Goal: Information Seeking & Learning: Learn about a topic

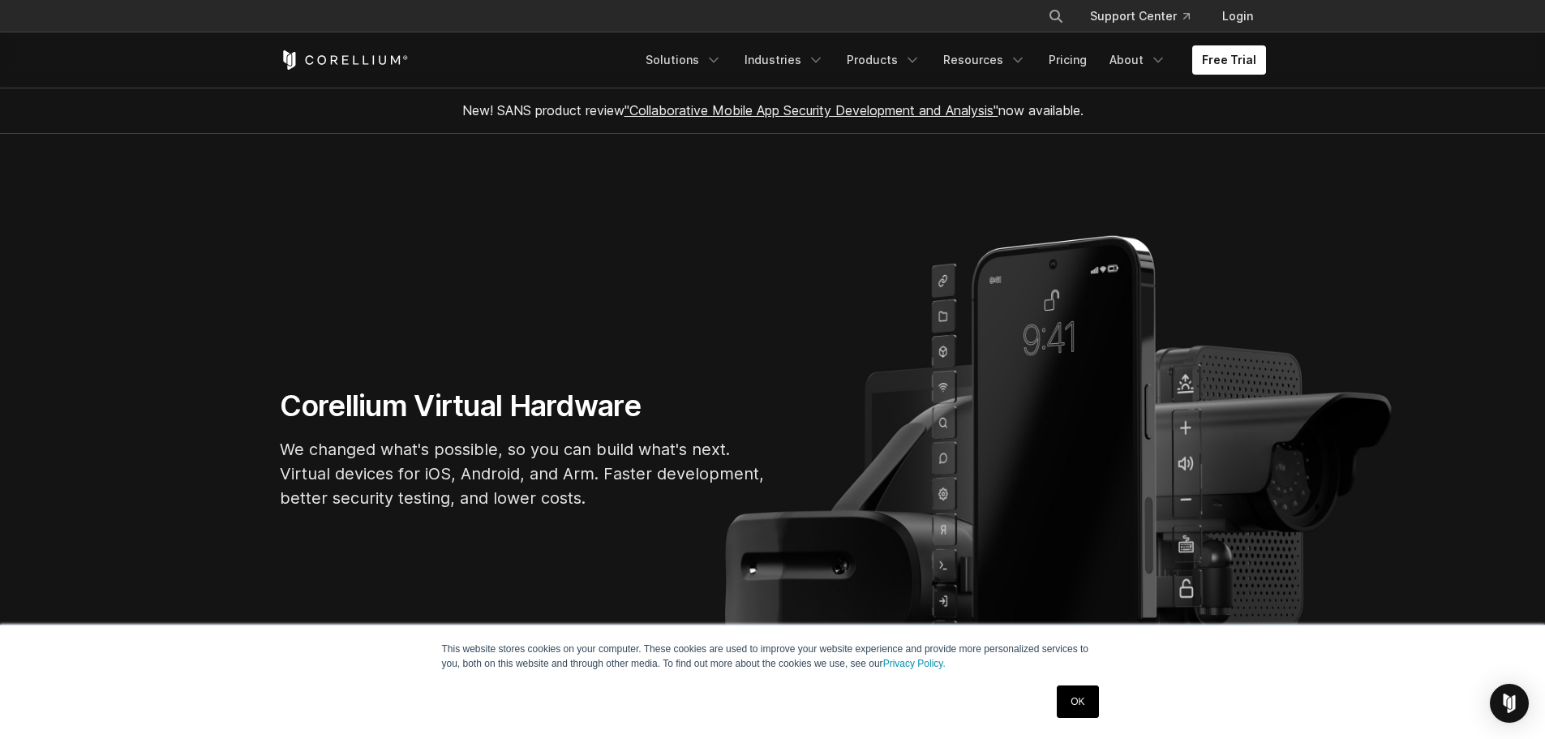
click at [1074, 713] on link "OK" at bounding box center [1077, 701] width 41 height 32
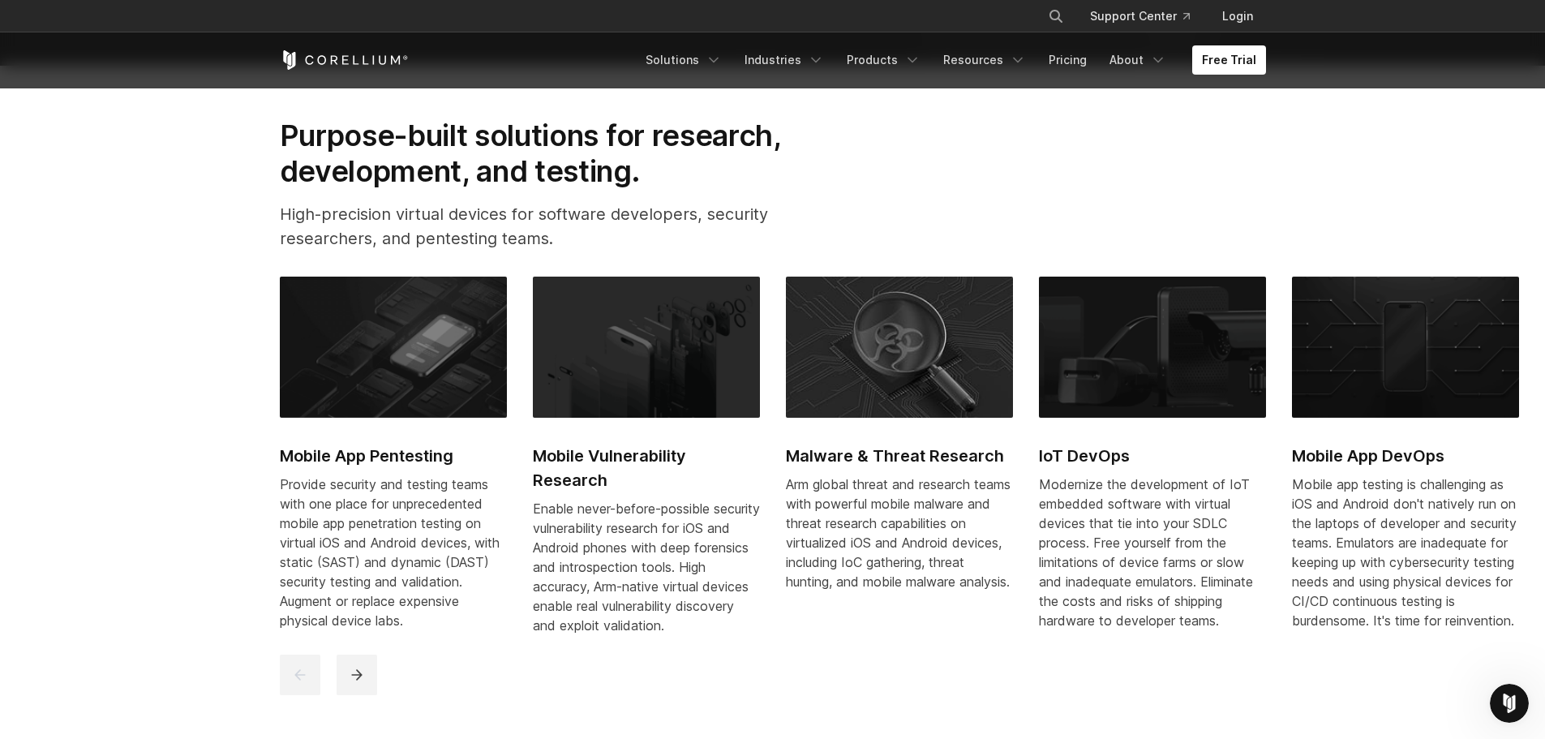
scroll to position [757, 0]
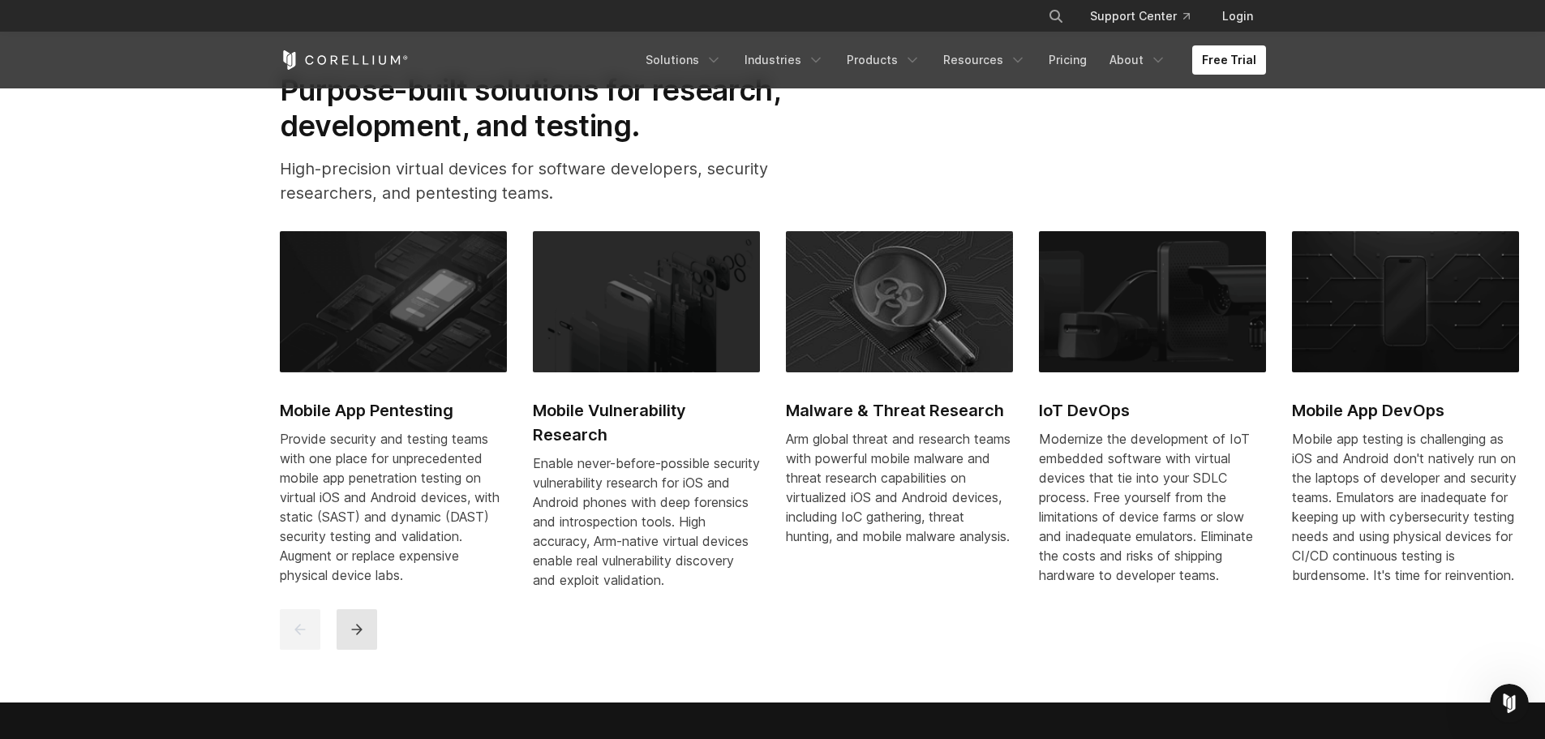
click at [355, 637] on icon "next" at bounding box center [357, 629] width 16 height 16
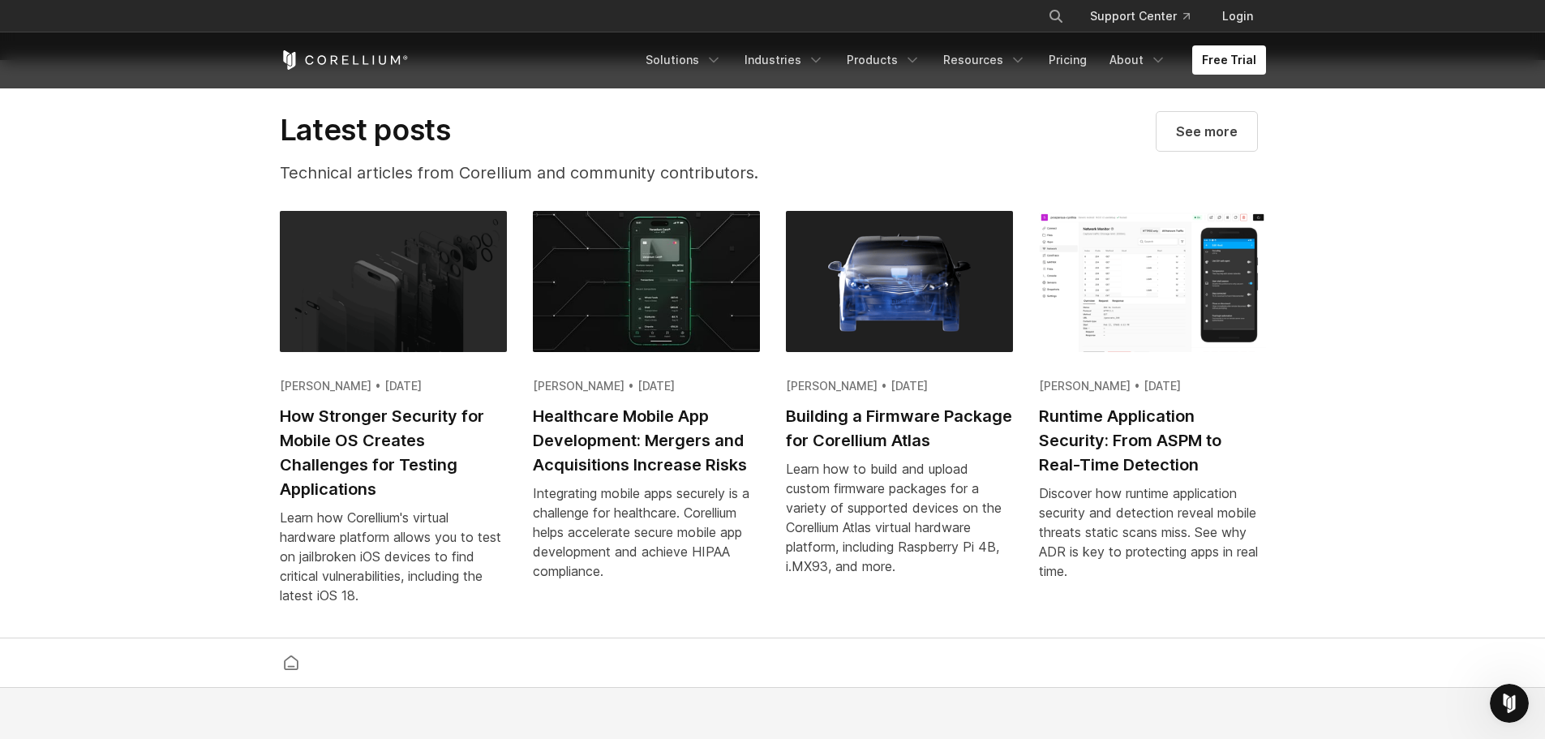
scroll to position [3676, 0]
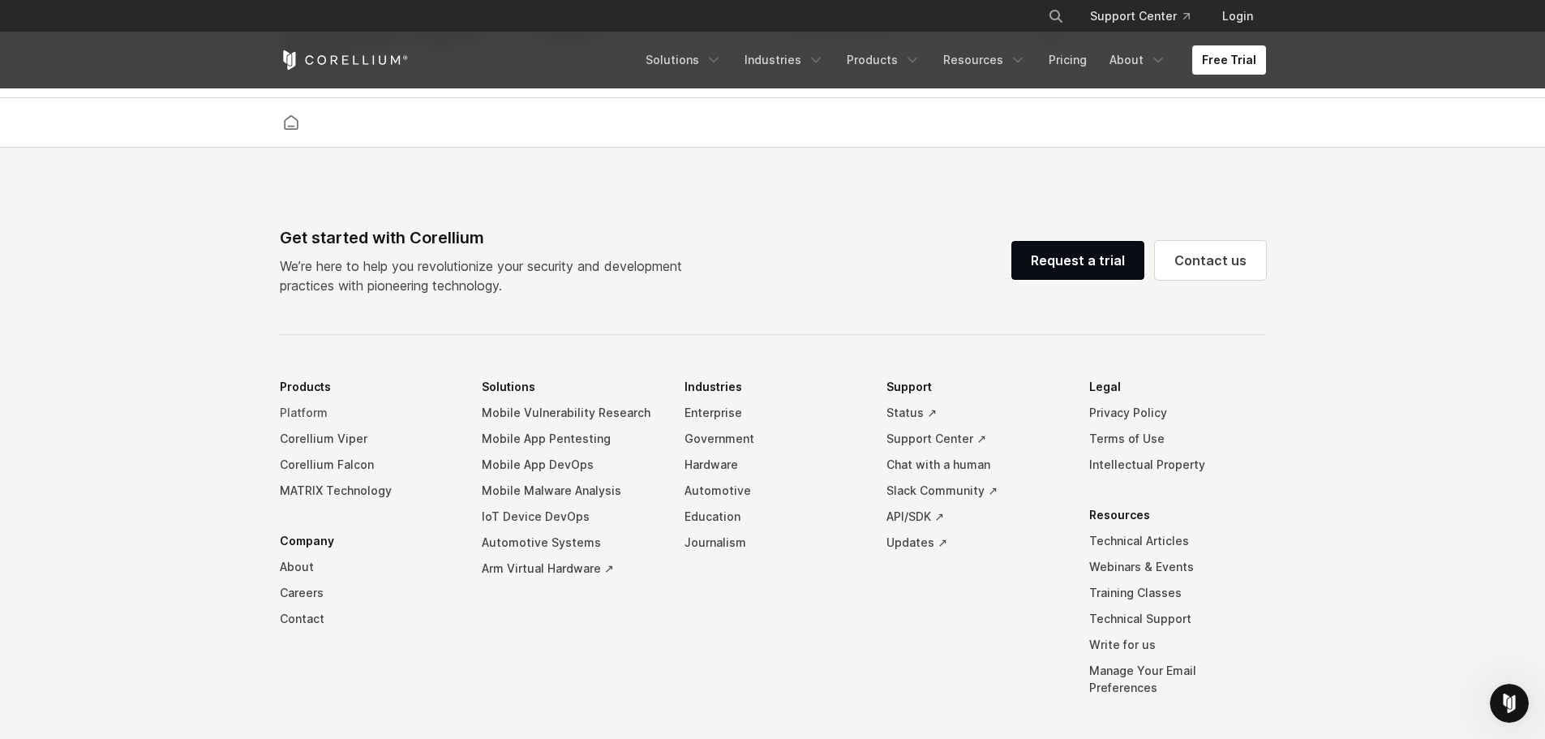
click at [298, 426] on link "Platform" at bounding box center [368, 413] width 177 height 26
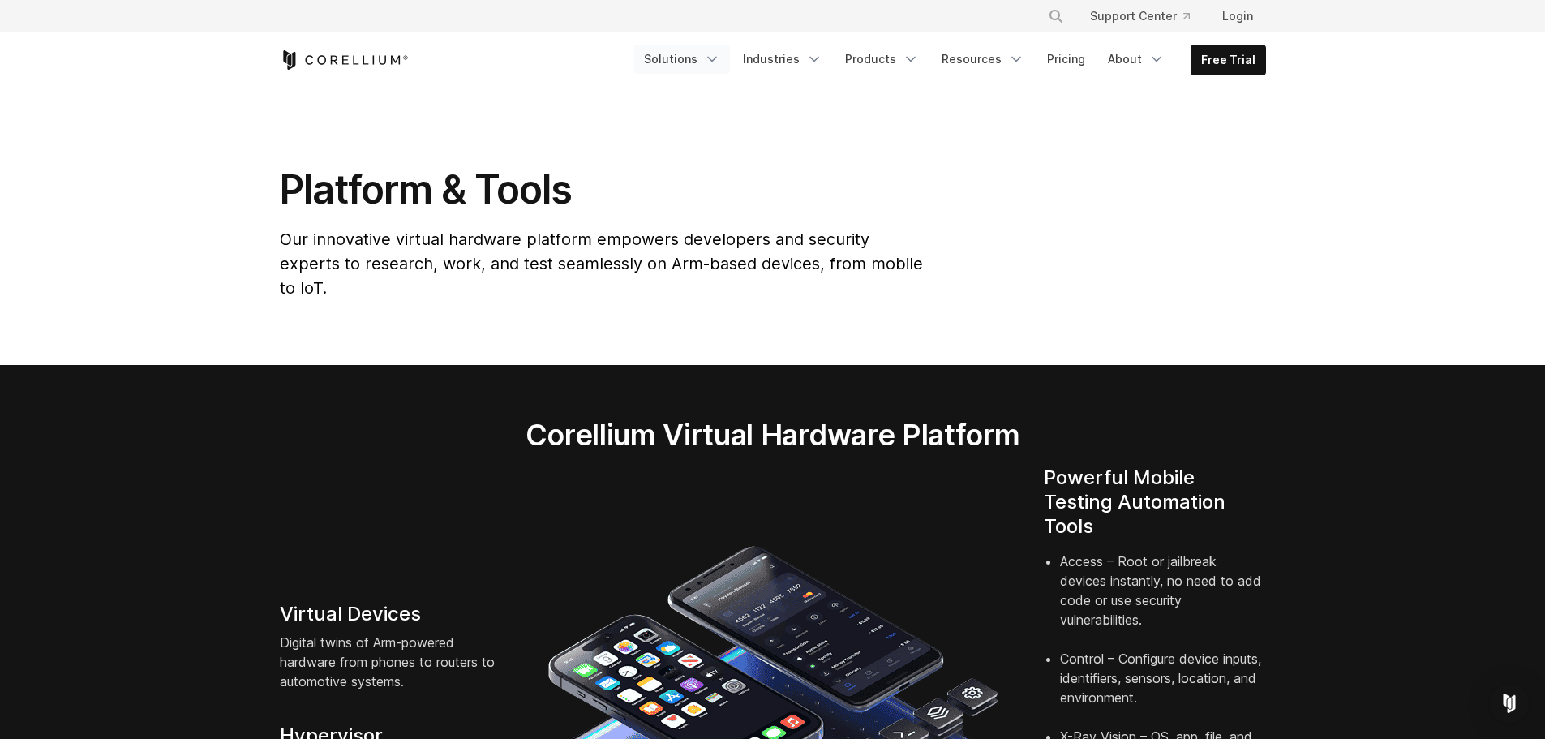
click at [706, 55] on link "Solutions" at bounding box center [682, 59] width 96 height 29
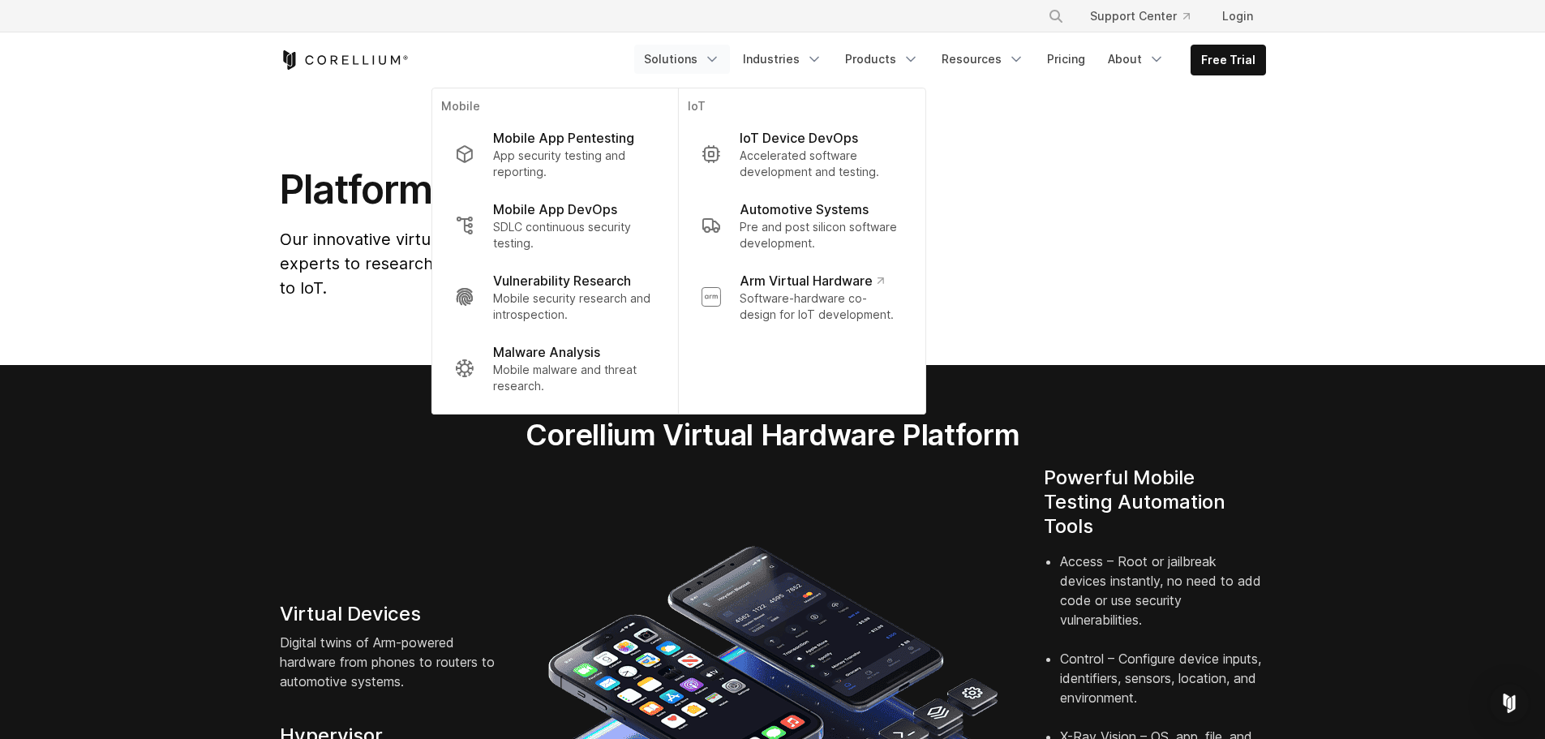
click at [1036, 125] on section "Platform & Tools Our innovative virtual hardware platform empowers developers a…" at bounding box center [772, 226] width 1545 height 277
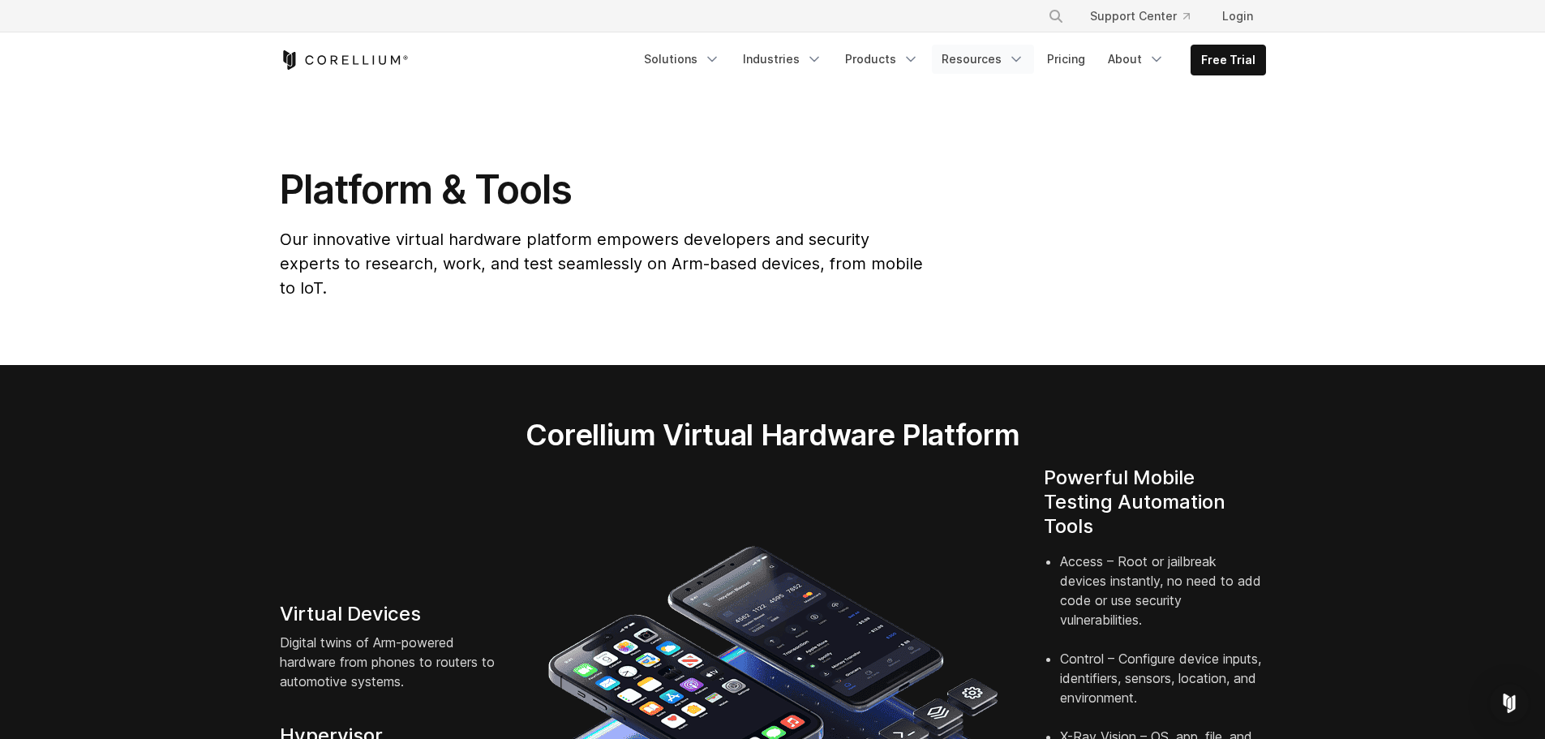
click at [1006, 57] on link "Resources" at bounding box center [983, 59] width 102 height 29
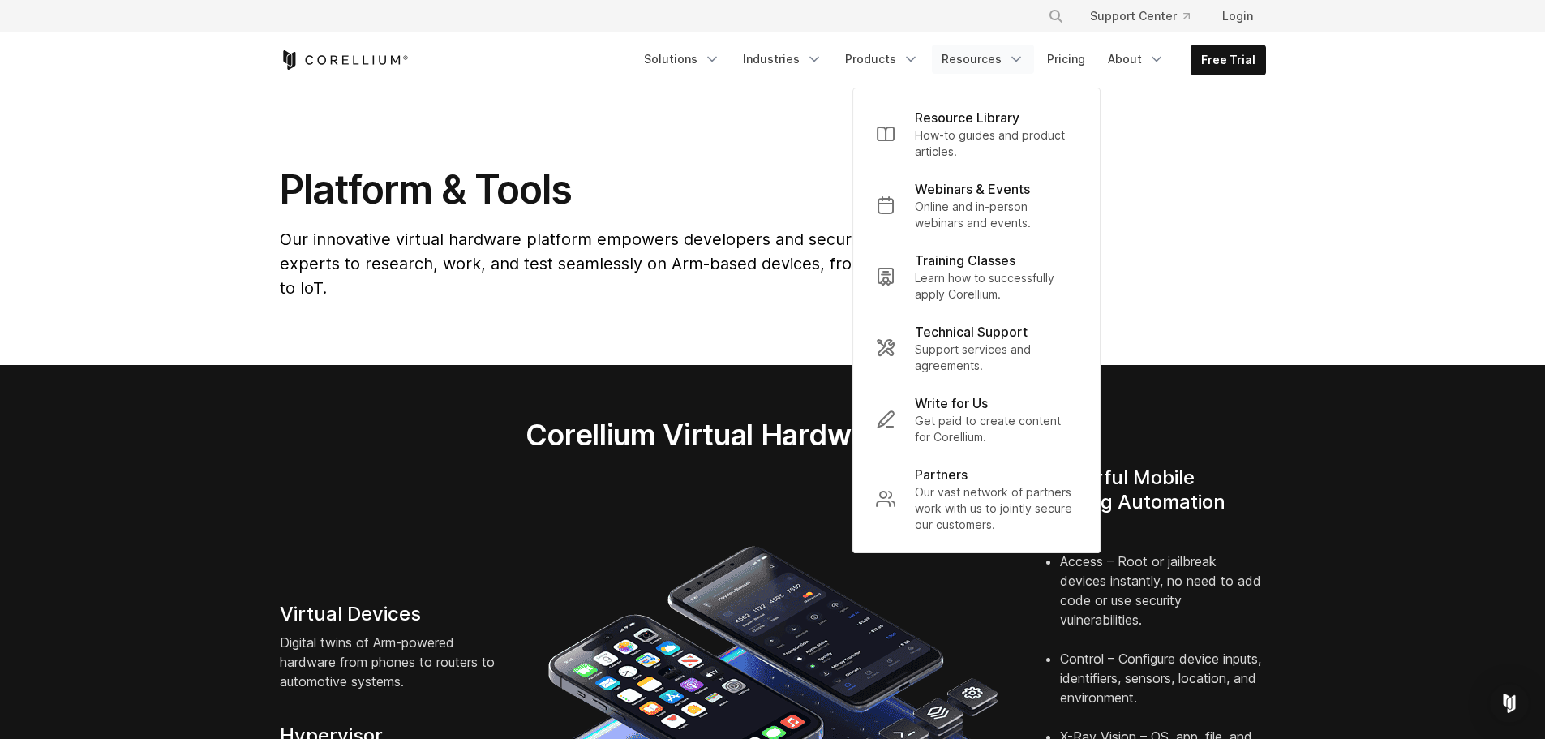
click at [1195, 151] on section "Platform & Tools Our innovative virtual hardware platform empowers developers a…" at bounding box center [772, 226] width 1545 height 277
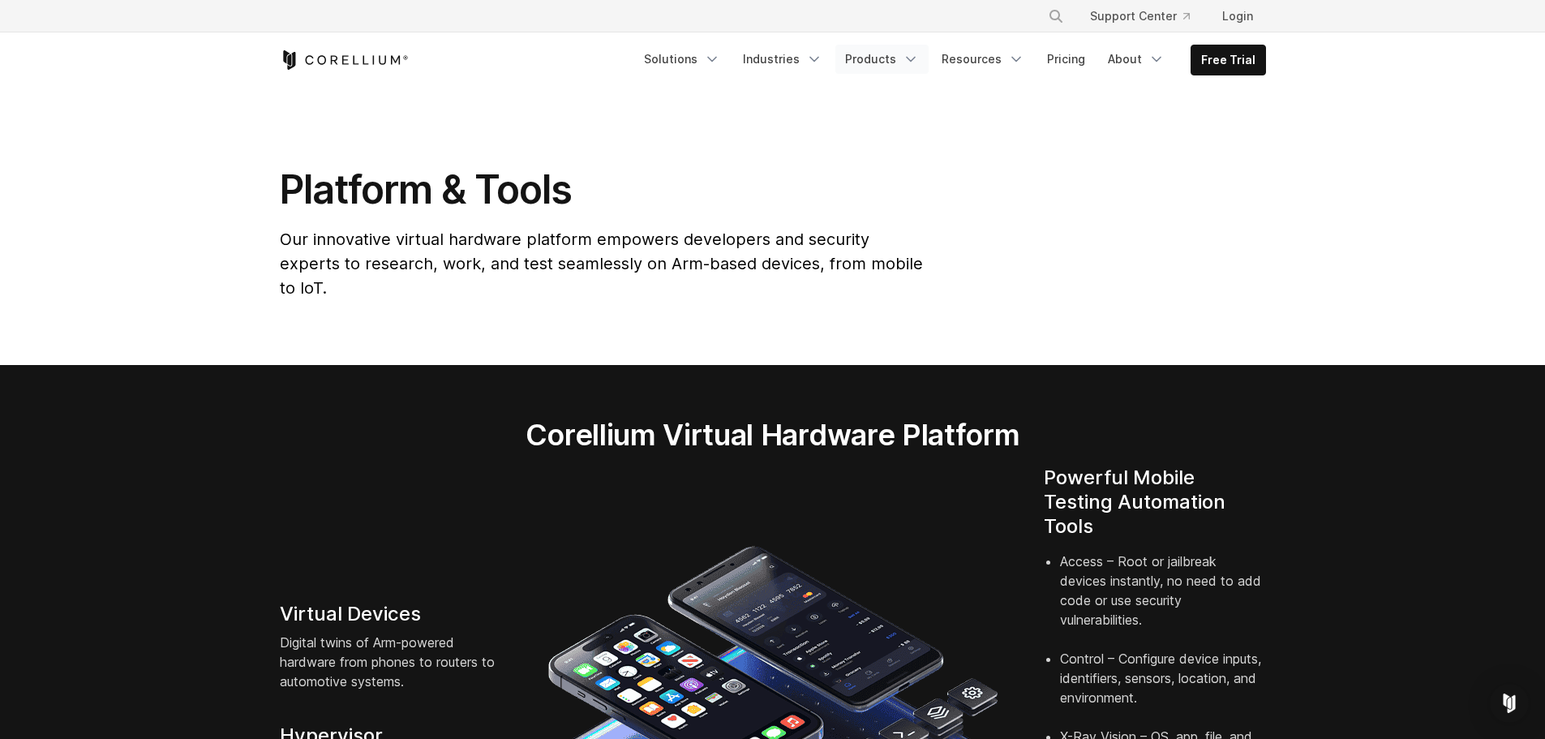
click at [914, 62] on icon "Navigation Menu" at bounding box center [911, 59] width 16 height 16
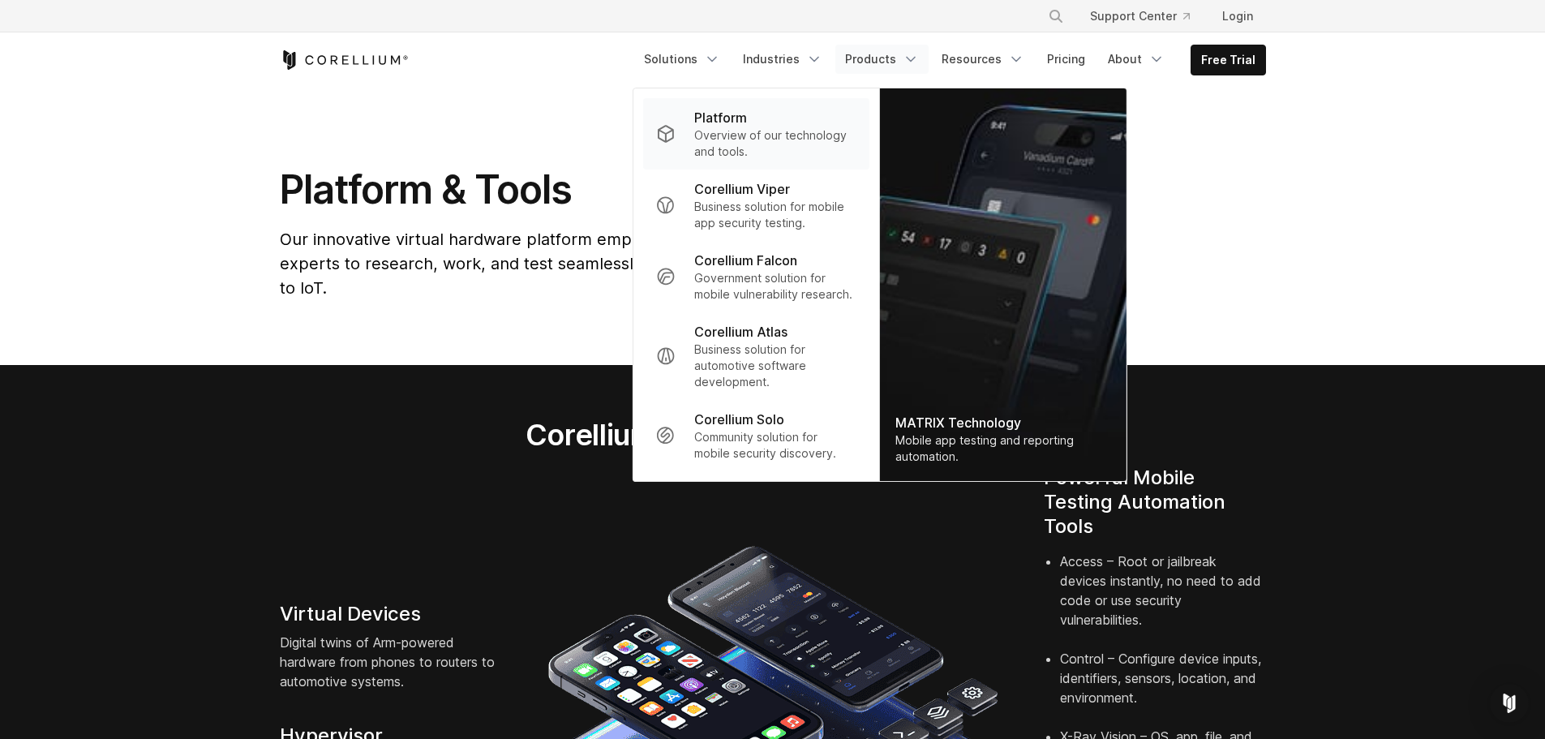
click at [747, 125] on p "Platform" at bounding box center [720, 117] width 53 height 19
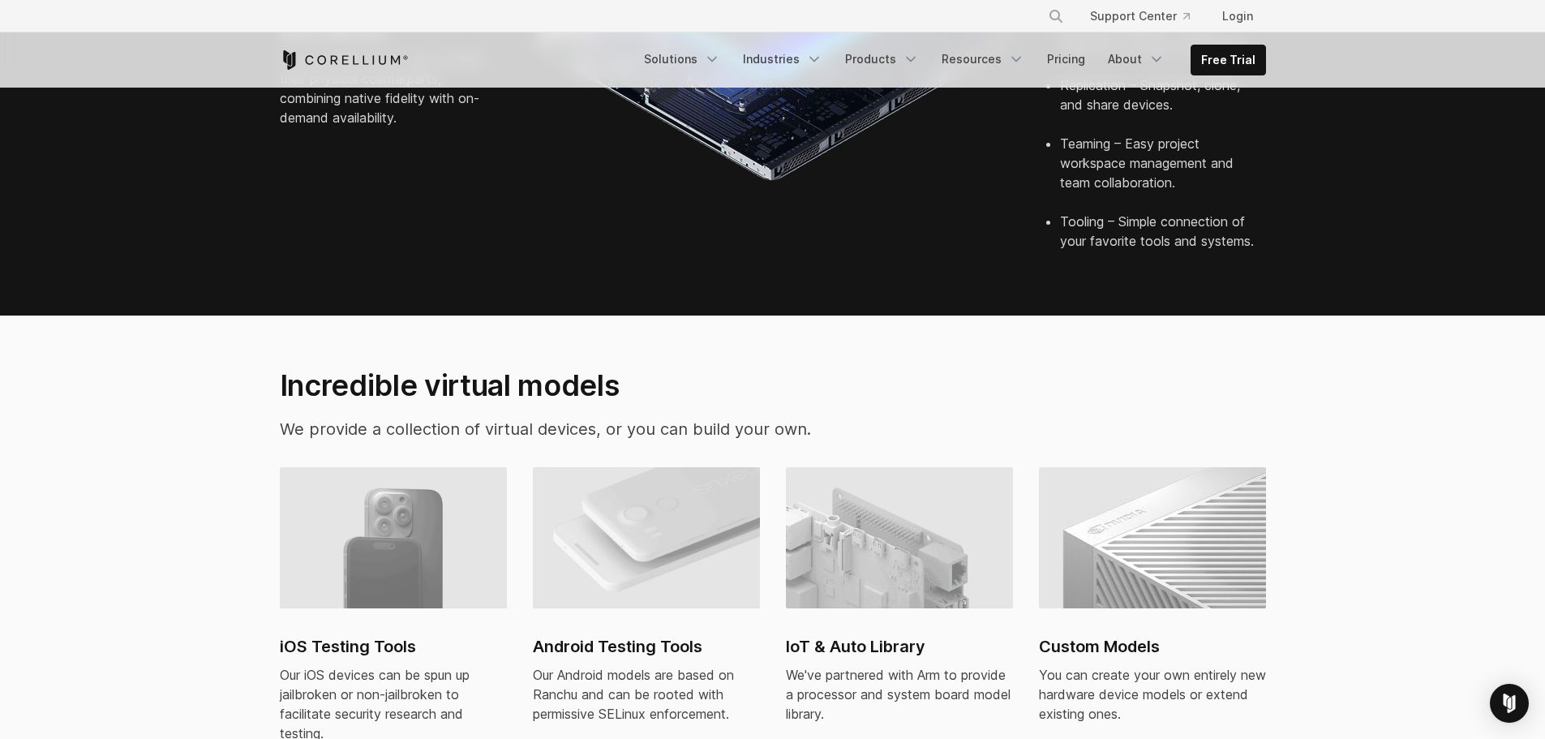
scroll to position [865, 0]
